Goal: Information Seeking & Learning: Learn about a topic

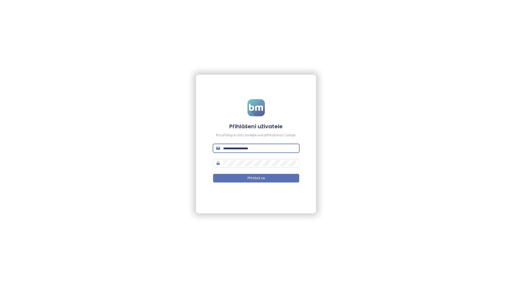
type input "**********"
click at [256, 178] on button "Přihlásit se" at bounding box center [256, 178] width 86 height 9
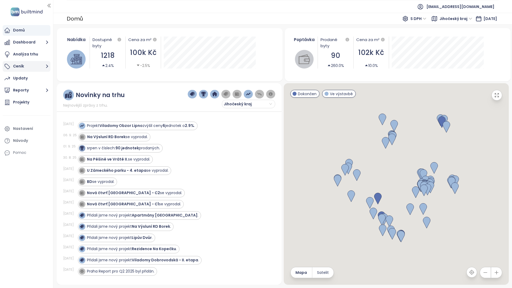
click at [45, 66] on icon "button" at bounding box center [47, 66] width 7 height 7
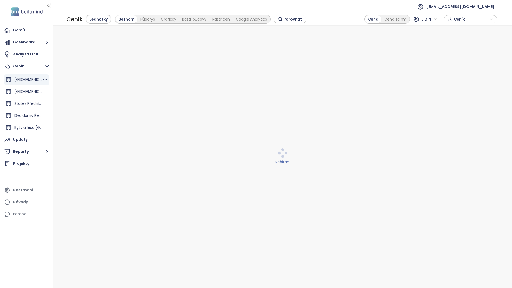
click at [37, 81] on span "Panská Zahrada Kladno" at bounding box center [33, 79] width 39 height 5
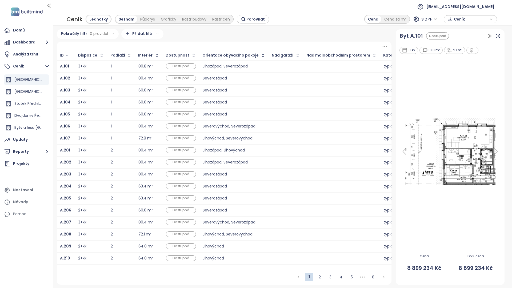
click at [72, 18] on div "Ceník" at bounding box center [75, 19] width 16 height 10
click at [492, 20] on icon "button" at bounding box center [491, 19] width 3 height 8
click at [492, 19] on icon "button" at bounding box center [492, 19] width 2 height 1
click at [492, 19] on icon "button" at bounding box center [491, 19] width 3 height 8
click at [492, 19] on icon "button" at bounding box center [492, 19] width 2 height 1
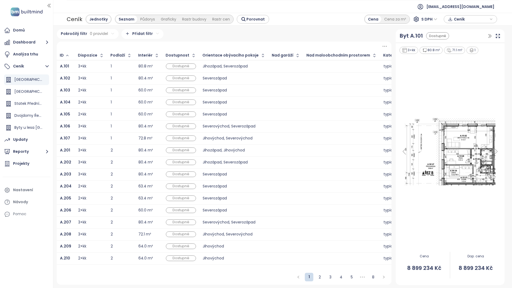
click at [498, 152] on icon at bounding box center [496, 151] width 11 height 11
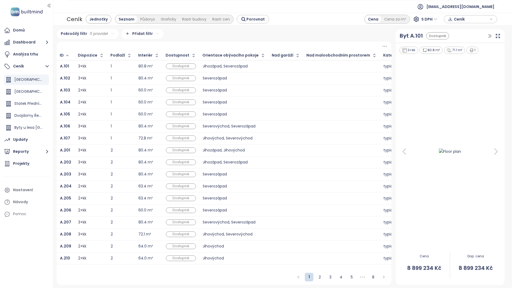
click at [405, 152] on icon at bounding box center [404, 151] width 11 height 11
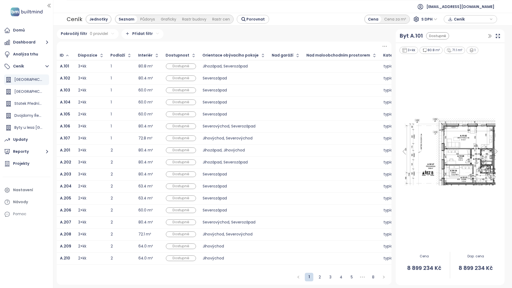
click at [102, 17] on div "Jednotky" at bounding box center [98, 18] width 24 height 7
click at [152, 17] on div "Půdorys" at bounding box center [147, 18] width 21 height 7
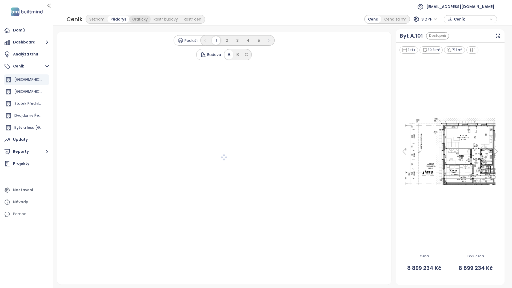
click at [136, 20] on div "Graficky" at bounding box center [139, 18] width 21 height 7
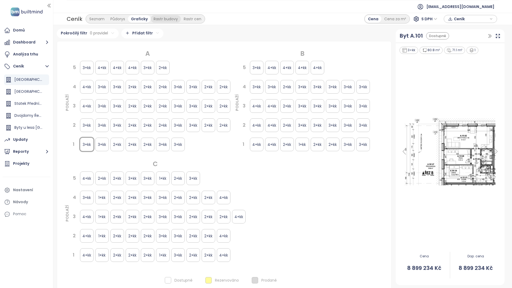
click at [157, 20] on div "Rastr budovy" at bounding box center [166, 18] width 30 height 7
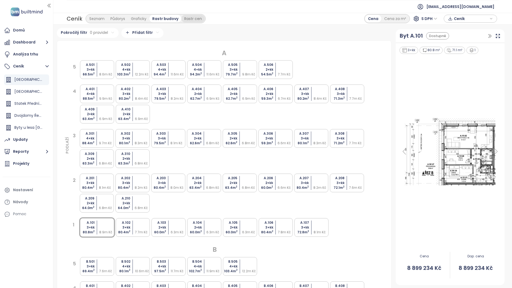
click at [199, 22] on div "Rastr cen" at bounding box center [192, 18] width 23 height 7
click at [168, 19] on div "Rastr budovy" at bounding box center [164, 18] width 30 height 7
click at [185, 19] on div "Rastr cen" at bounding box center [192, 18] width 23 height 7
click at [45, 151] on icon "button" at bounding box center [47, 151] width 7 height 7
click at [26, 143] on div "Kladno" at bounding box center [23, 142] width 13 height 7
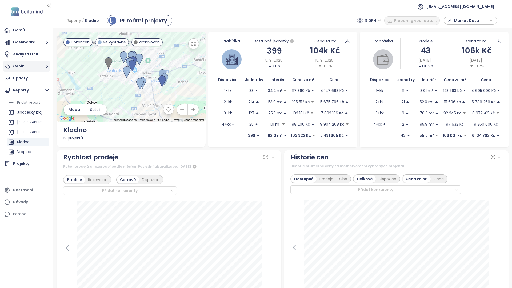
click at [38, 66] on button "Ceník" at bounding box center [27, 66] width 48 height 11
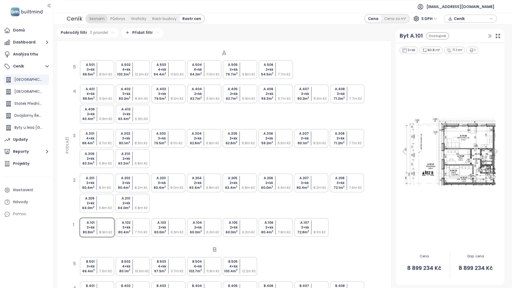
click at [100, 21] on div "Seznam" at bounding box center [96, 18] width 21 height 7
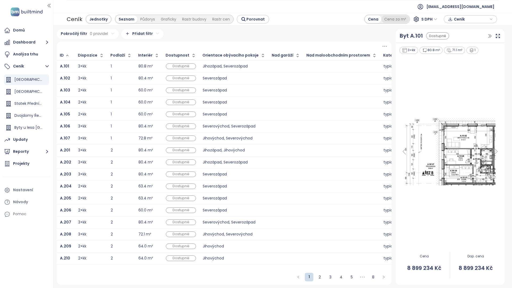
click at [398, 19] on div "Cena za m²" at bounding box center [396, 18] width 28 height 7
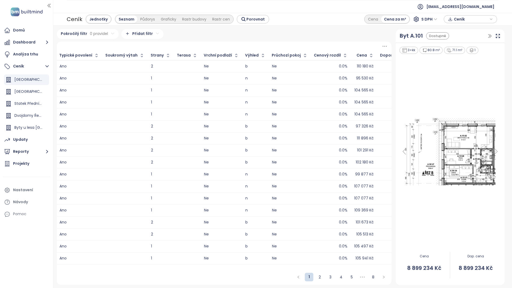
scroll to position [0, 820]
click at [374, 19] on div "Cena" at bounding box center [373, 18] width 16 height 7
click at [401, 18] on div "Cena za m²" at bounding box center [396, 18] width 28 height 7
click at [319, 279] on link "2" at bounding box center [320, 277] width 8 height 8
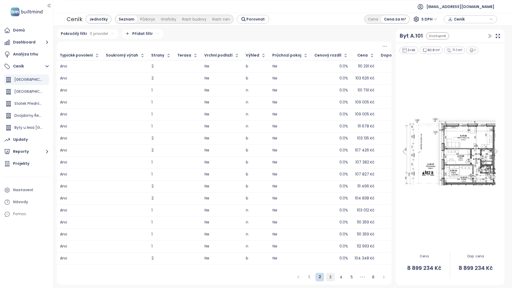
click at [330, 279] on link "3" at bounding box center [331, 277] width 8 height 8
click at [341, 278] on link "4" at bounding box center [341, 277] width 8 height 8
click at [342, 279] on link "5" at bounding box center [341, 277] width 8 height 8
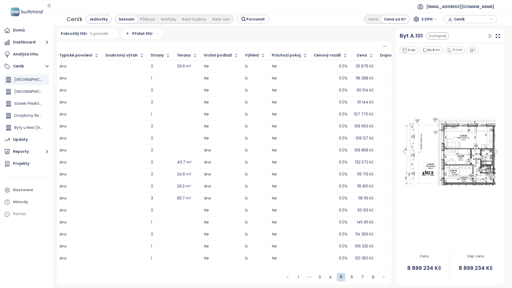
scroll to position [0, 820]
click at [350, 278] on link "6" at bounding box center [352, 277] width 8 height 8
click at [363, 278] on link "7" at bounding box center [363, 277] width 8 height 8
click at [373, 280] on link "8" at bounding box center [373, 277] width 8 height 8
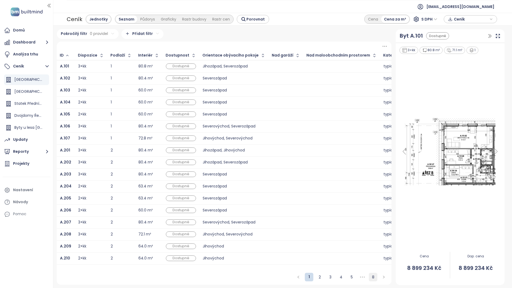
click at [373, 277] on link "8" at bounding box center [373, 277] width 8 height 8
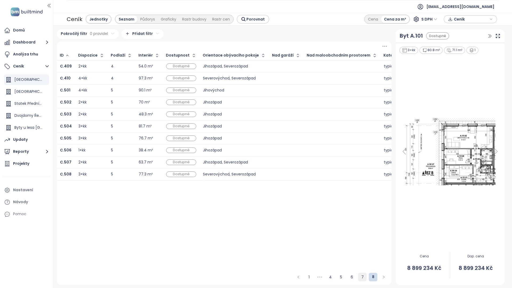
click at [364, 280] on link "7" at bounding box center [363, 277] width 8 height 8
